Goal: Information Seeking & Learning: Learn about a topic

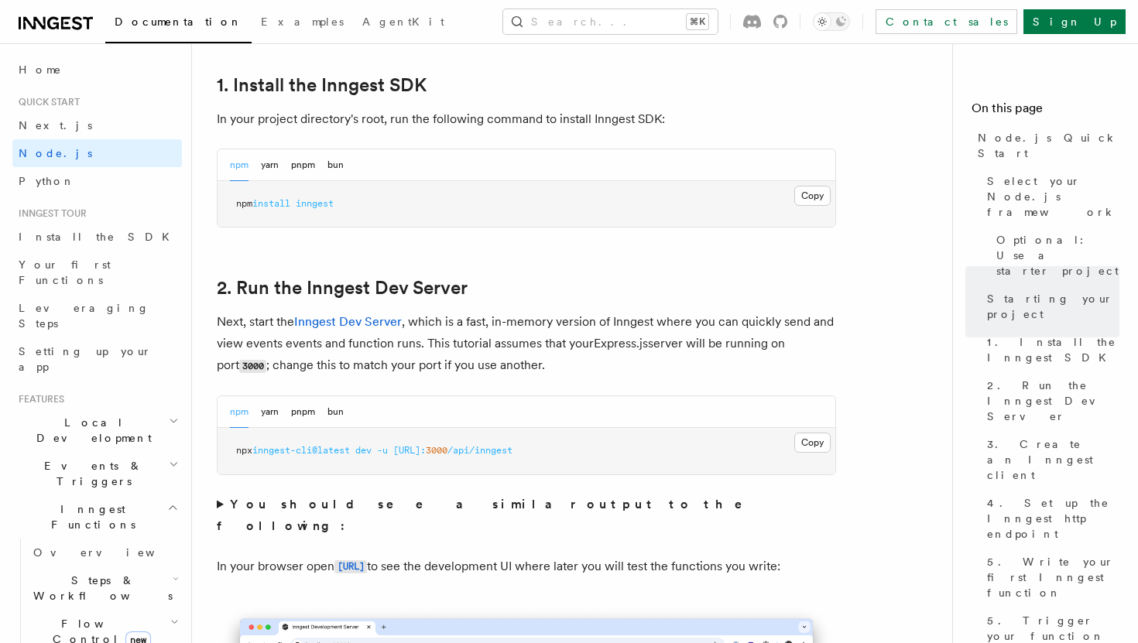
click at [148, 29] on link "Documentation" at bounding box center [178, 24] width 146 height 39
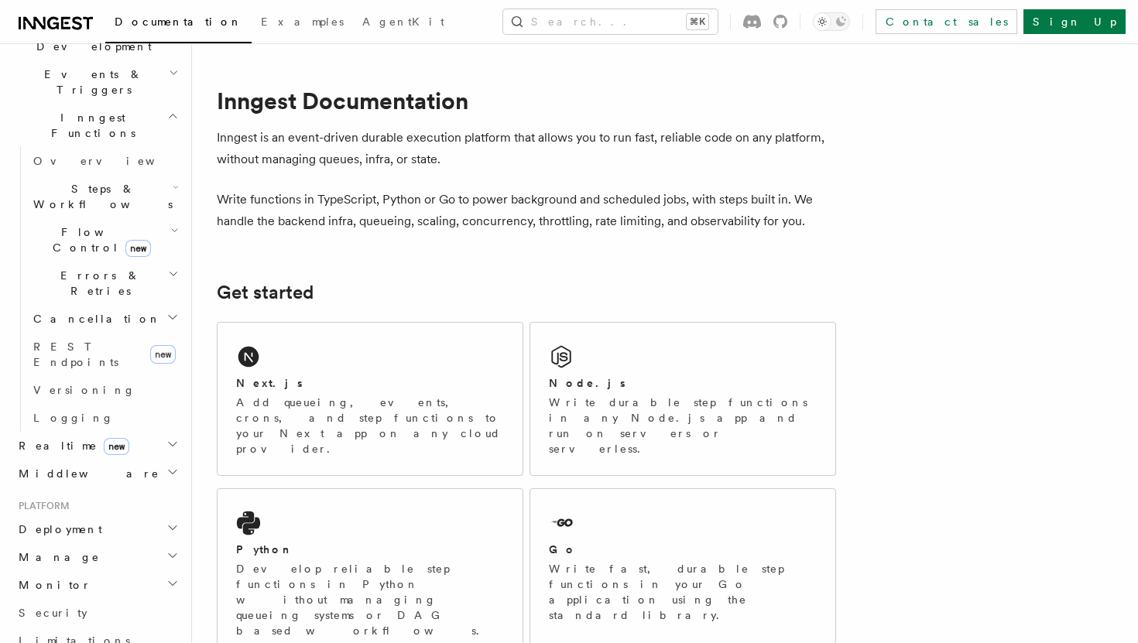
scroll to position [419, 0]
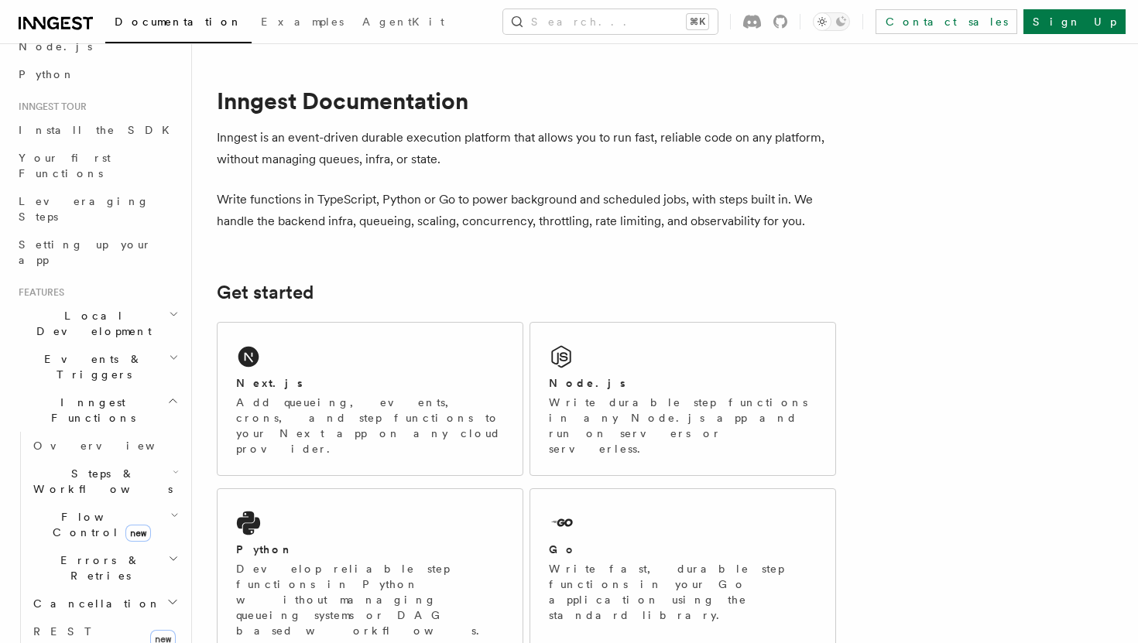
scroll to position [108, 0]
click at [173, 465] on icon "button" at bounding box center [176, 471] width 6 height 12
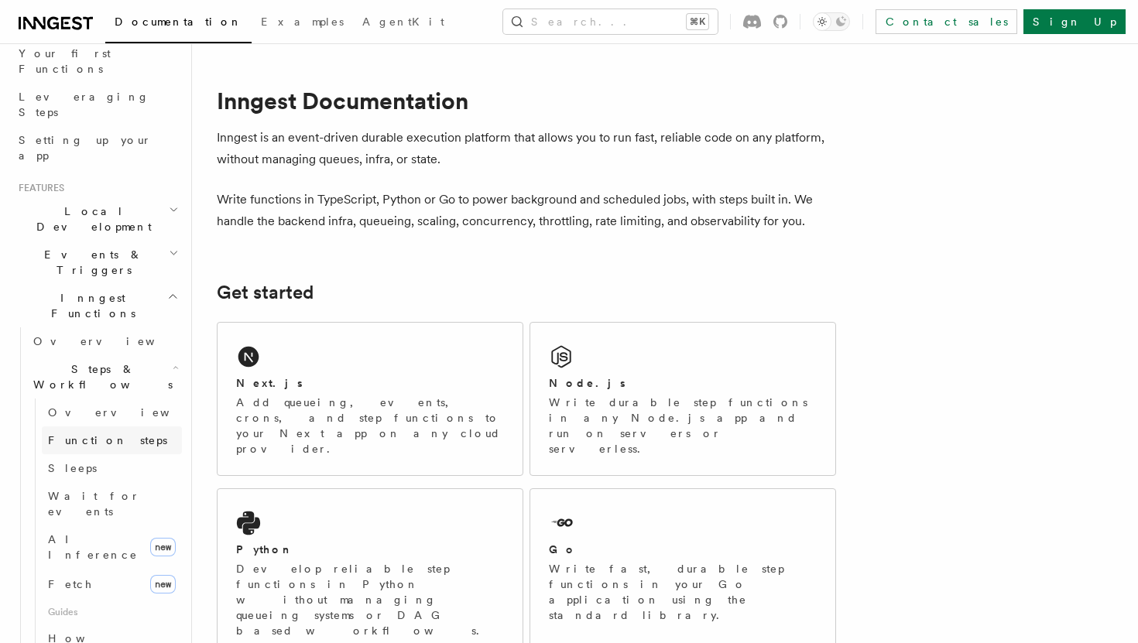
scroll to position [213, 0]
click at [110, 524] on link "AI Inference new" at bounding box center [112, 545] width 140 height 43
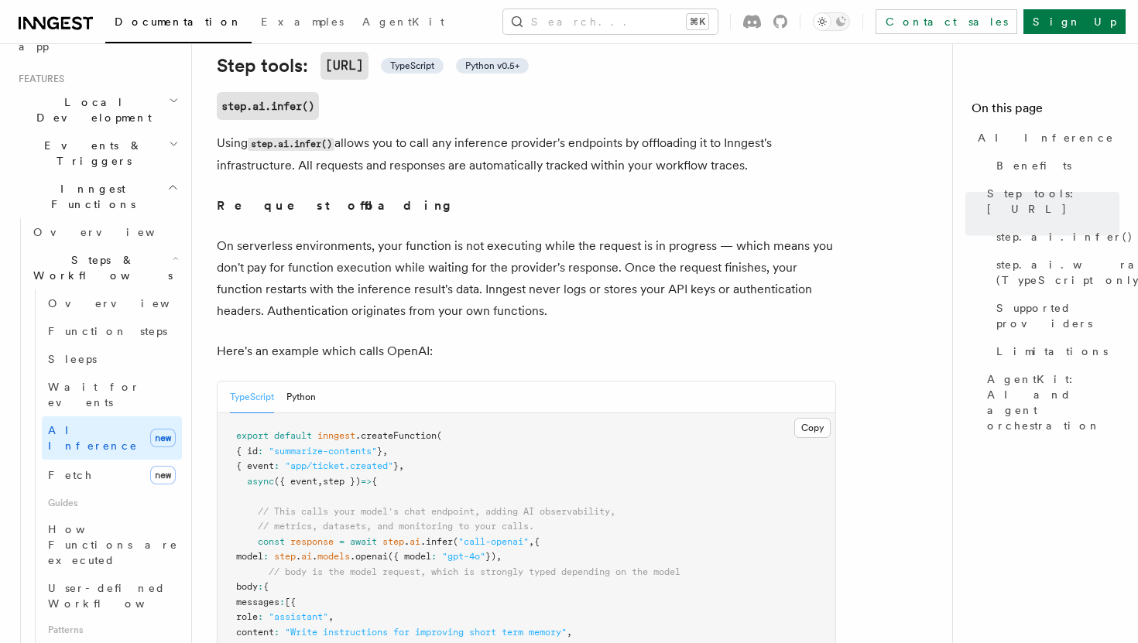
scroll to position [590, 0]
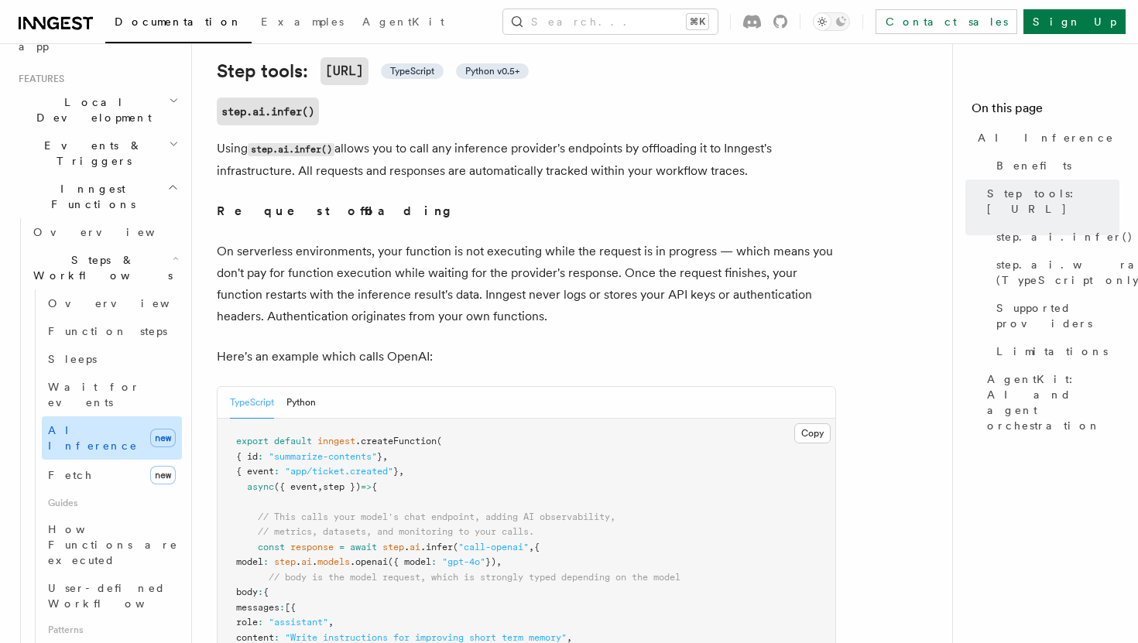
click at [82, 423] on span "AI Inference" at bounding box center [96, 438] width 96 height 31
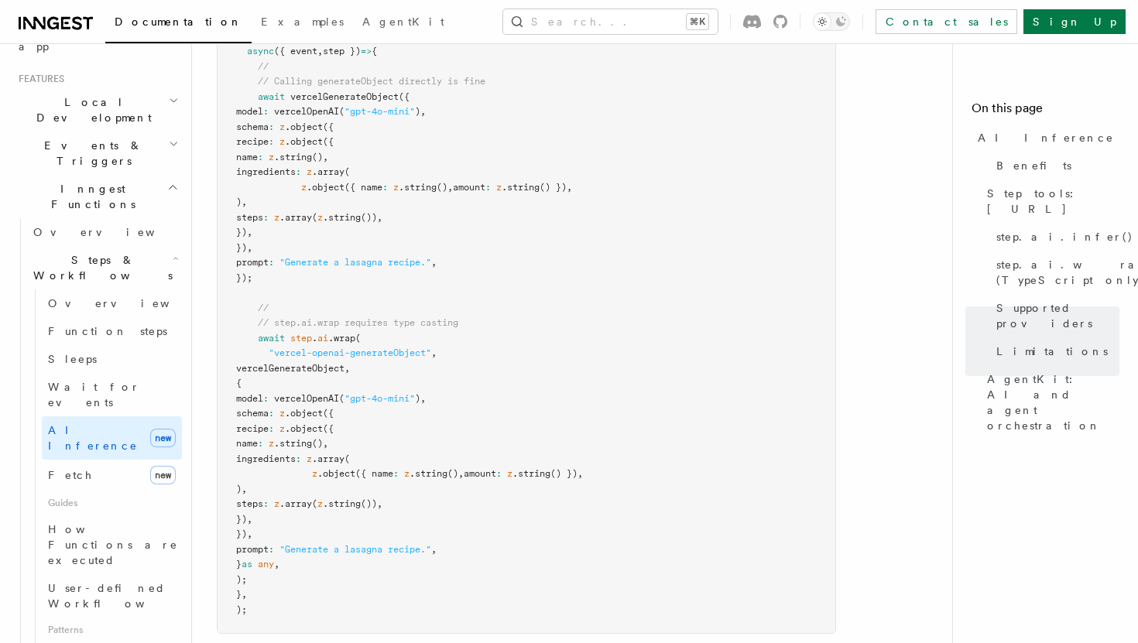
scroll to position [3942, 0]
click at [1016, 137] on span "AI Inference" at bounding box center [1045, 137] width 136 height 15
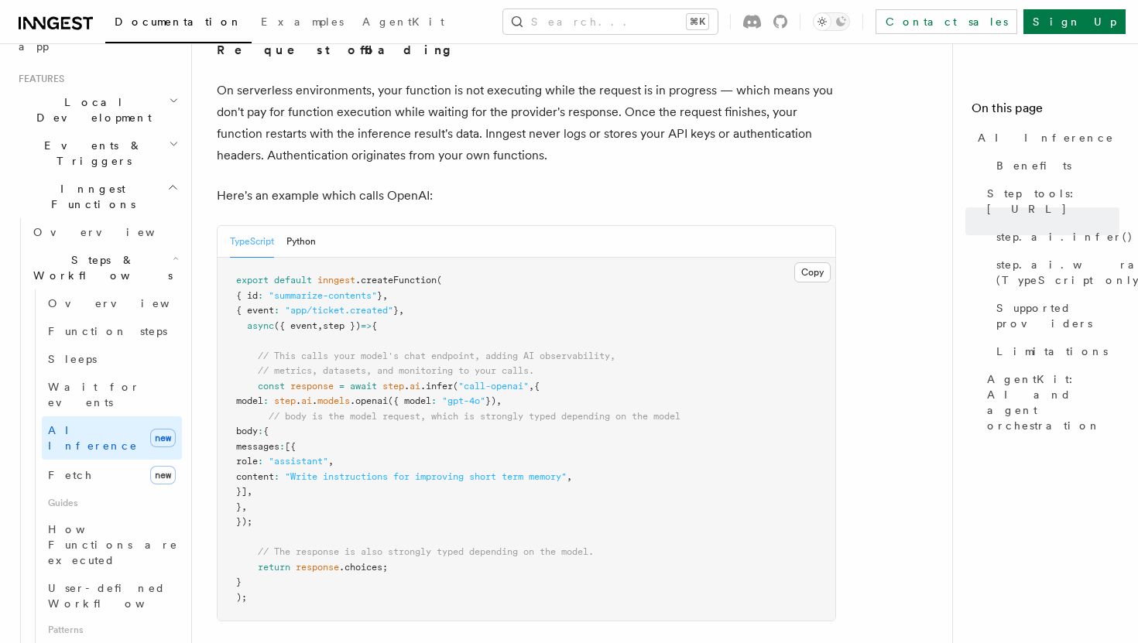
scroll to position [751, 0]
drag, startPoint x: 377, startPoint y: 380, endPoint x: 559, endPoint y: 378, distance: 181.9
click at [556, 379] on pre "export default inngest .createFunction ( { id : "summarize-contents" } , { even…" at bounding box center [526, 438] width 618 height 363
click at [263, 395] on span "model" at bounding box center [249, 400] width 27 height 11
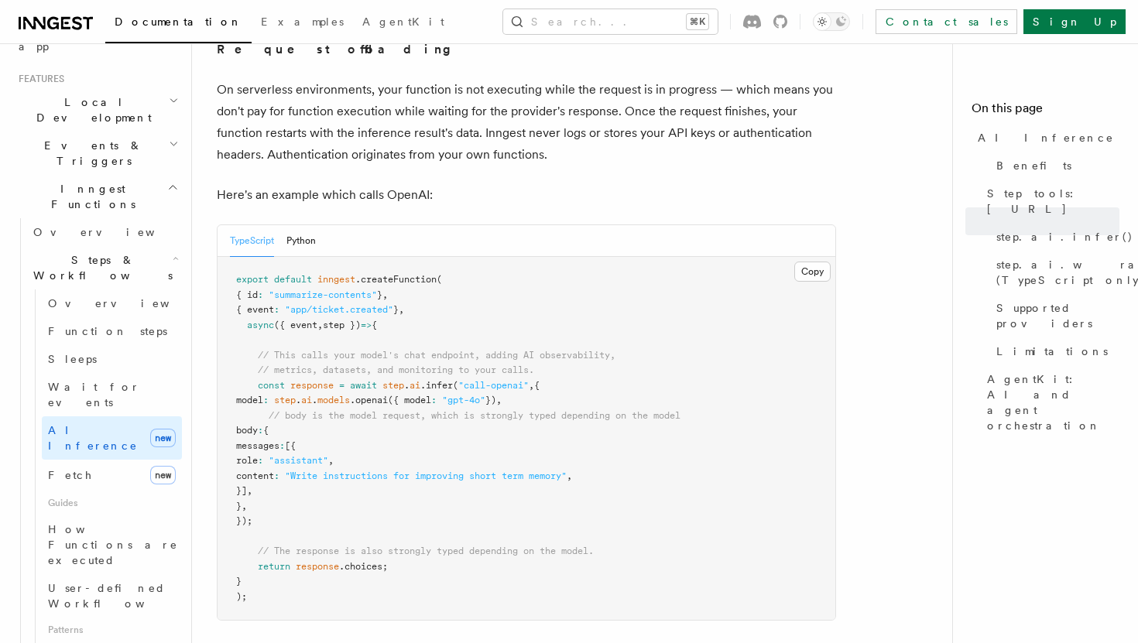
click at [431, 395] on span "({ model" at bounding box center [409, 400] width 43 height 11
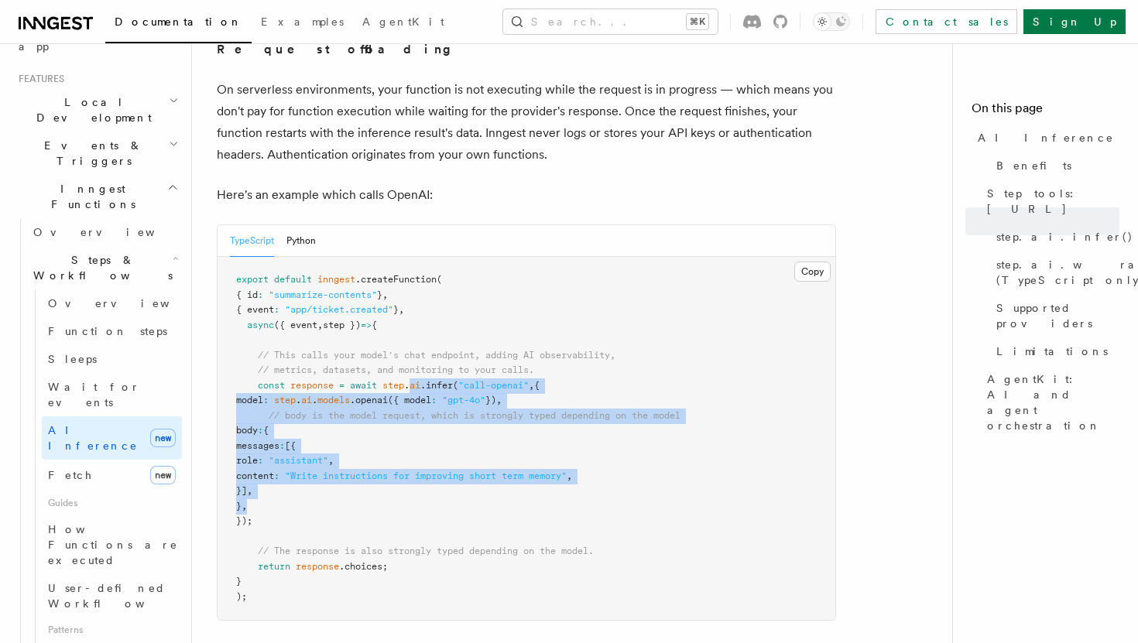
drag, startPoint x: 412, startPoint y: 367, endPoint x: 317, endPoint y: 488, distance: 153.3
click at [317, 487] on pre "export default inngest .createFunction ( { id : "summarize-contents" } , { even…" at bounding box center [526, 438] width 618 height 363
click at [317, 488] on pre "export default inngest .createFunction ( { id : "summarize-contents" } , { even…" at bounding box center [526, 438] width 618 height 363
drag, startPoint x: 317, startPoint y: 488, endPoint x: 343, endPoint y: 385, distance: 105.3
click at [343, 385] on pre "export default inngest .createFunction ( { id : "summarize-contents" } , { even…" at bounding box center [526, 438] width 618 height 363
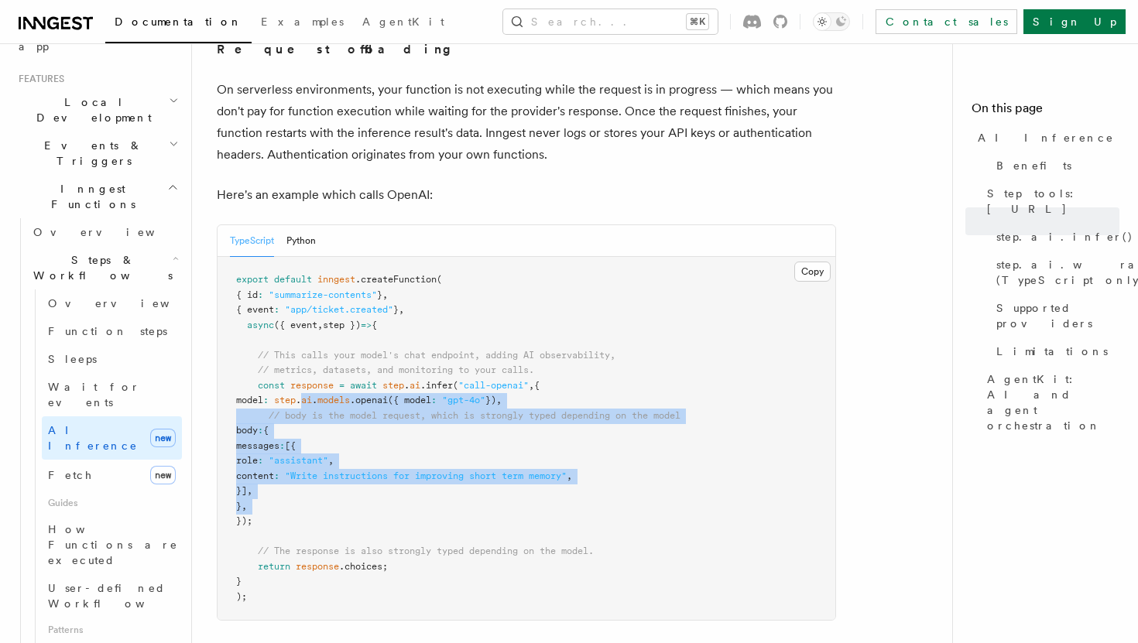
click at [312, 395] on span "ai" at bounding box center [306, 400] width 11 height 11
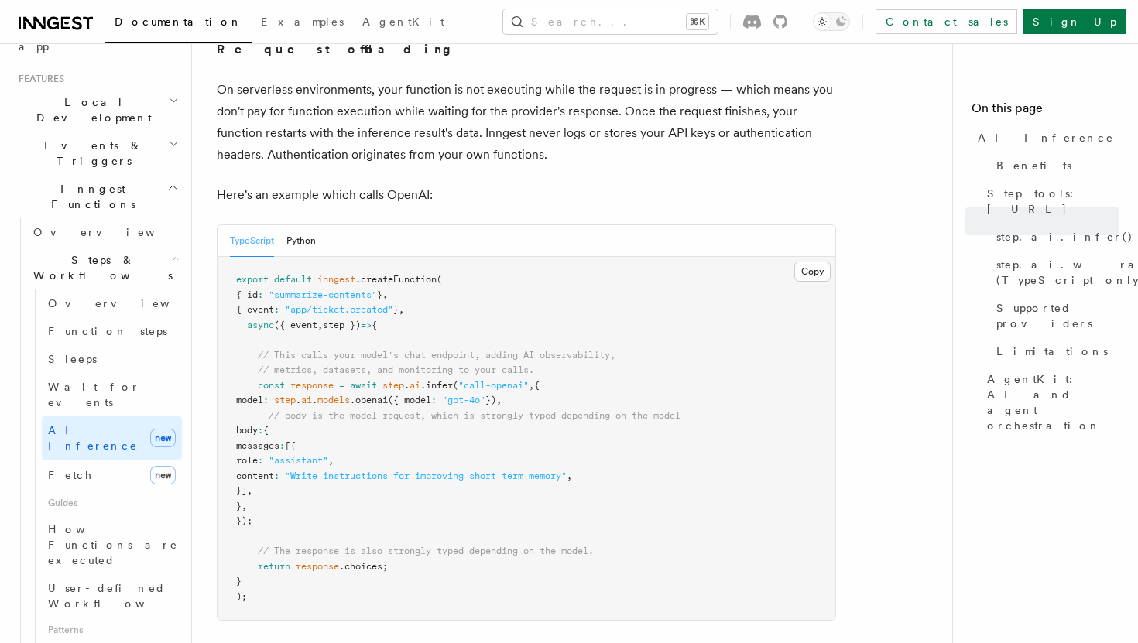
drag, startPoint x: 308, startPoint y: 357, endPoint x: 335, endPoint y: 447, distance: 94.5
click at [326, 425] on code "export default inngest .createFunction ( { id : "summarize-contents" } , { even…" at bounding box center [458, 438] width 444 height 328
click at [328, 455] on span ""assistant"" at bounding box center [299, 460] width 60 height 11
drag, startPoint x: 360, startPoint y: 507, endPoint x: 256, endPoint y: 347, distance: 190.8
click at [258, 348] on pre "export default inngest .createFunction ( { id : "summarize-contents" } , { even…" at bounding box center [526, 438] width 618 height 363
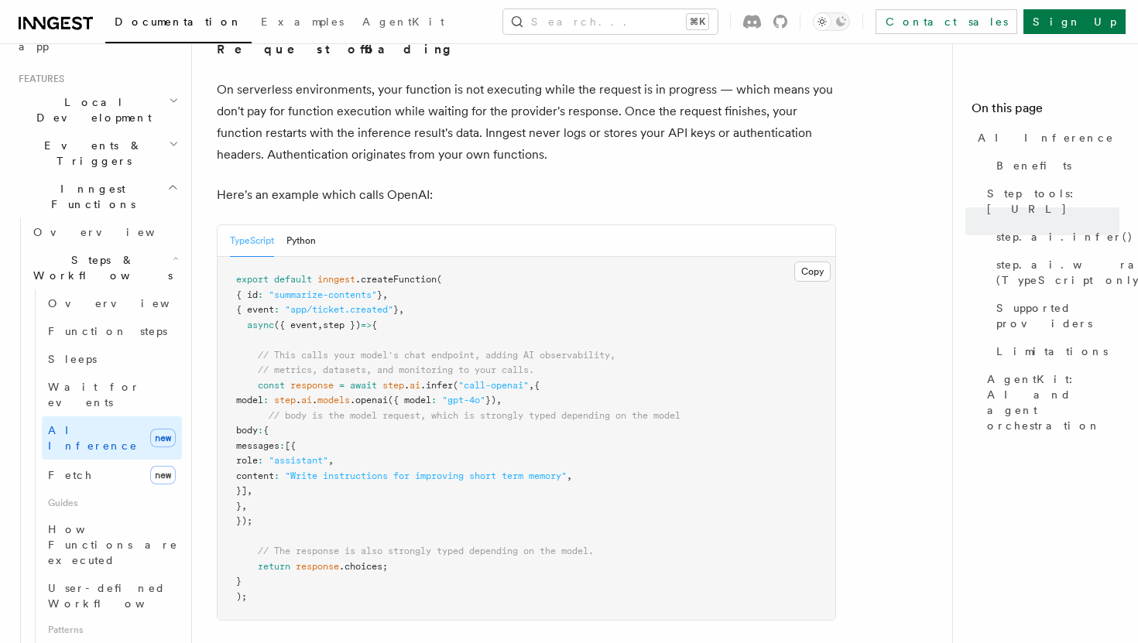
click at [307, 364] on span "// metrics, datasets, and monitoring to your calls." at bounding box center [396, 369] width 276 height 11
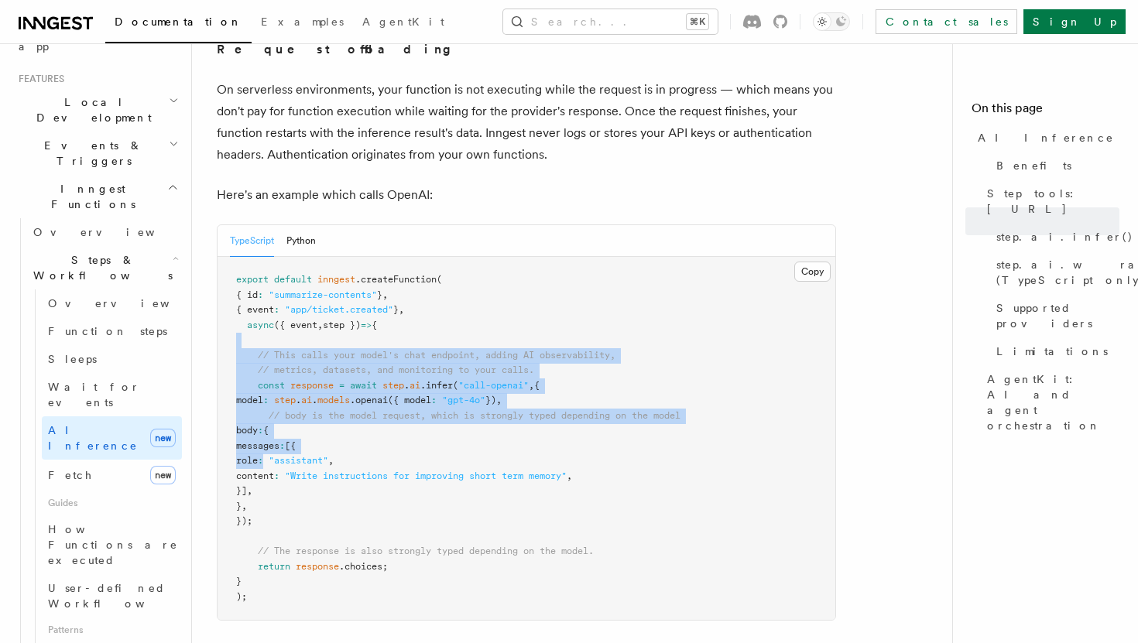
drag, startPoint x: 287, startPoint y: 327, endPoint x: 322, endPoint y: 437, distance: 115.3
click at [322, 437] on pre "export default inngest .createFunction ( { id : "summarize-contents" } , { even…" at bounding box center [526, 438] width 618 height 363
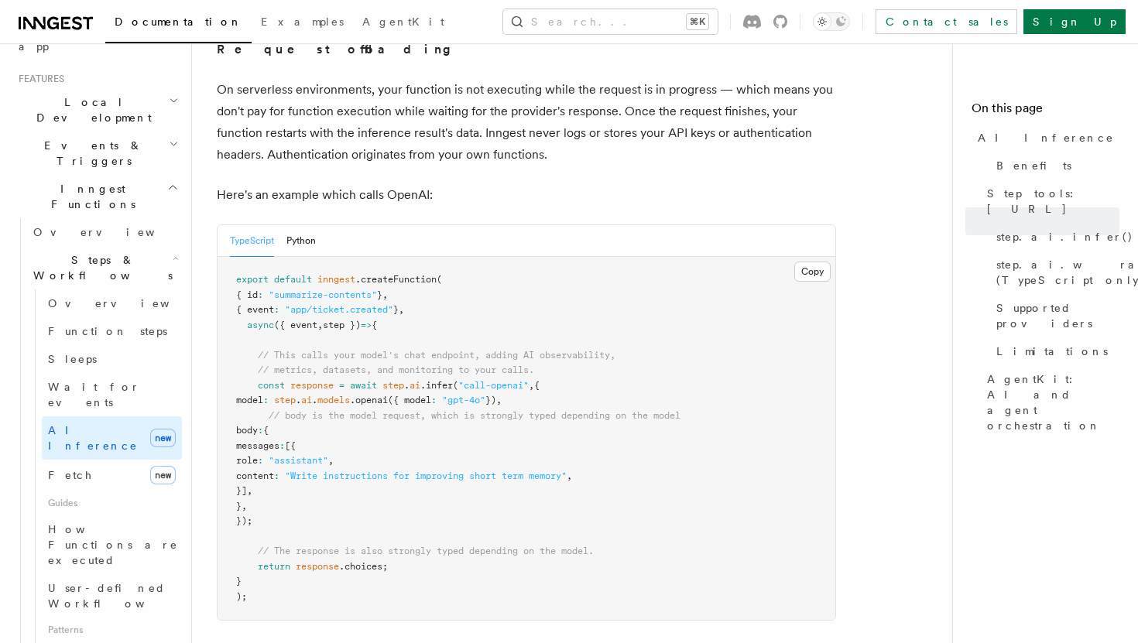
click at [269, 455] on span at bounding box center [265, 460] width 5 height 11
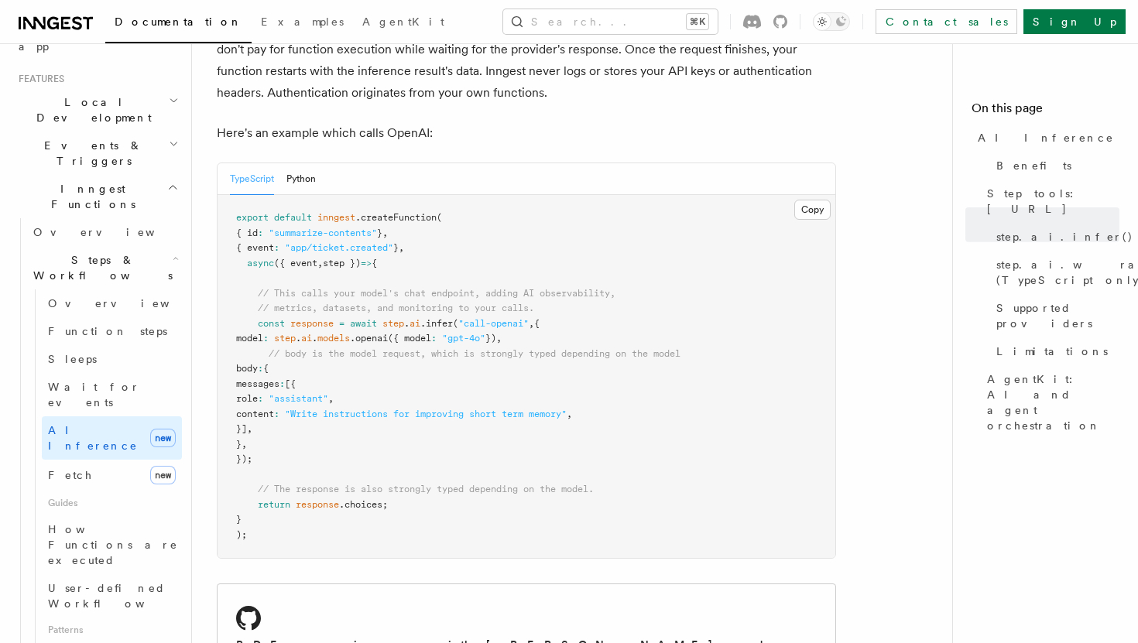
scroll to position [803, 0]
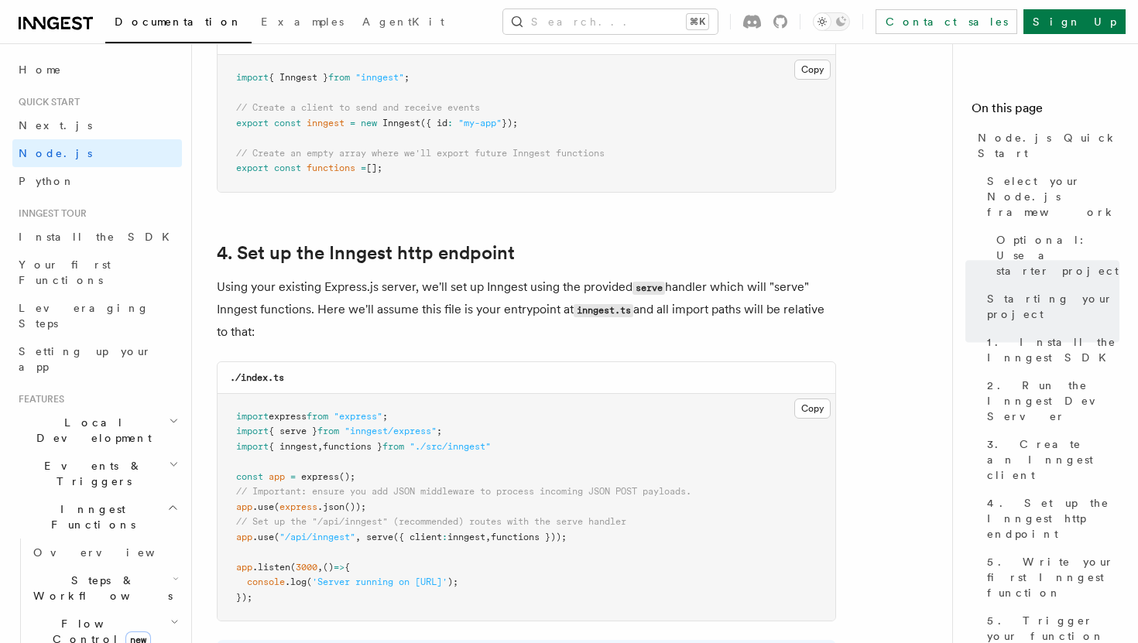
scroll to position [2424, 0]
